Goal: Information Seeking & Learning: Learn about a topic

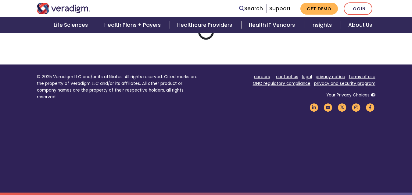
scroll to position [40, 0]
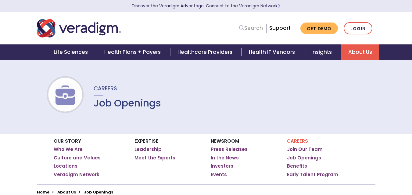
click at [257, 25] on link "Search" at bounding box center [251, 28] width 24 height 8
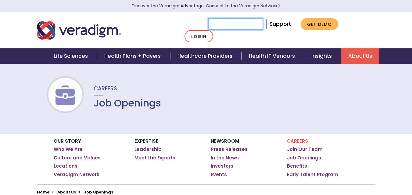
click at [232, 29] on input "Search" at bounding box center [235, 24] width 55 height 12
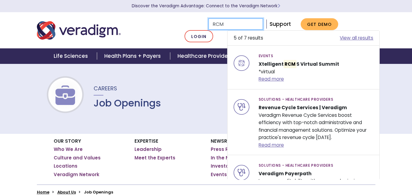
type input "RCM"
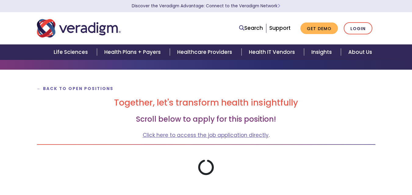
scroll to position [61, 0]
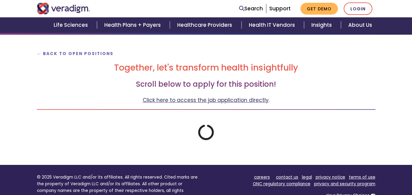
click at [227, 102] on link "Click here to access the job application directly" at bounding box center [206, 100] width 126 height 7
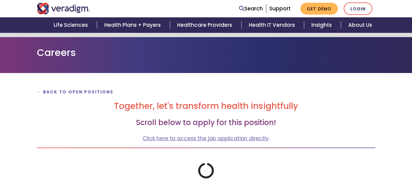
scroll to position [0, 0]
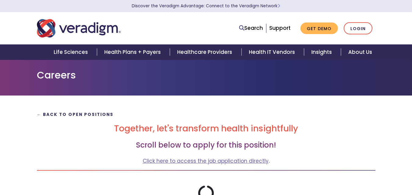
click at [70, 115] on strong "← Back to Open Positions" at bounding box center [75, 115] width 77 height 6
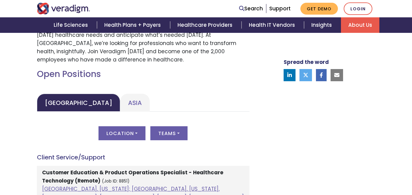
scroll to position [274, 0]
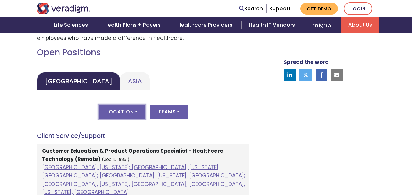
click at [133, 113] on button "Location" at bounding box center [121, 112] width 47 height 14
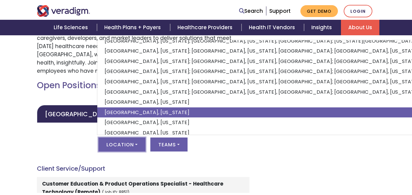
scroll to position [0, 0]
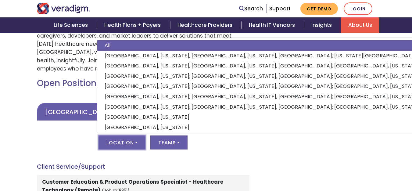
click at [66, 105] on link "[GEOGRAPHIC_DATA]" at bounding box center [78, 112] width 83 height 18
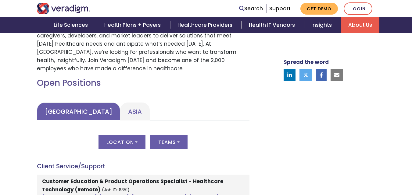
click at [64, 110] on link "[GEOGRAPHIC_DATA]" at bounding box center [78, 112] width 83 height 18
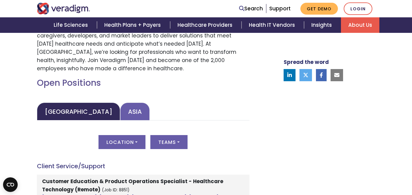
click at [120, 113] on link "Asia" at bounding box center [135, 112] width 30 height 18
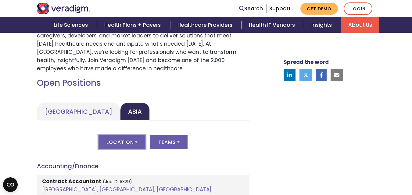
click at [135, 142] on button "Location" at bounding box center [121, 142] width 47 height 14
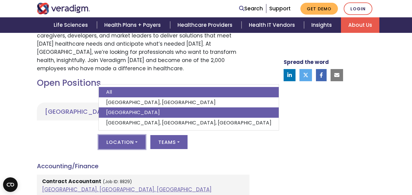
click at [122, 114] on link "[GEOGRAPHIC_DATA]" at bounding box center [189, 113] width 180 height 10
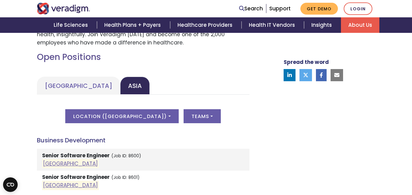
scroll to position [305, 0]
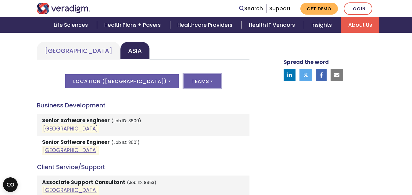
click at [194, 80] on button "Teams" at bounding box center [202, 81] width 37 height 14
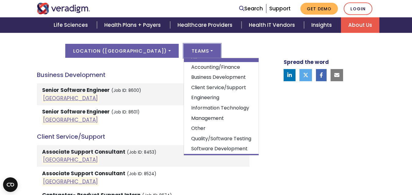
scroll to position [0, 0]
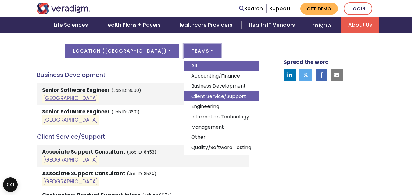
click at [184, 97] on link "Client Service/Support" at bounding box center [221, 96] width 75 height 10
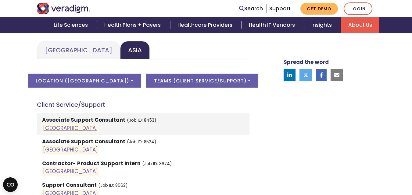
scroll to position [305, 0]
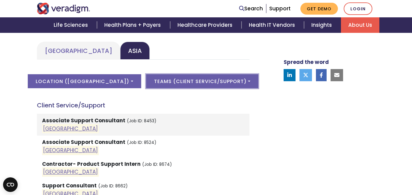
click at [225, 83] on button "Teams ( Client Service/Support )" at bounding box center [202, 81] width 112 height 14
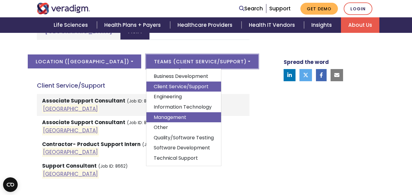
scroll to position [335, 0]
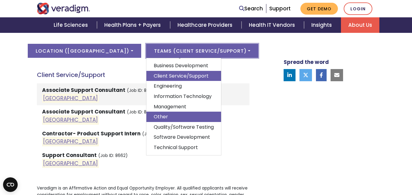
click at [153, 117] on link "Other" at bounding box center [183, 117] width 75 height 10
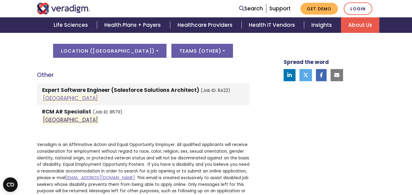
click at [51, 121] on link "[GEOGRAPHIC_DATA]" at bounding box center [70, 119] width 55 height 7
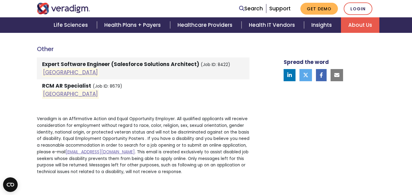
scroll to position [427, 0]
